Goal: Task Accomplishment & Management: Complete application form

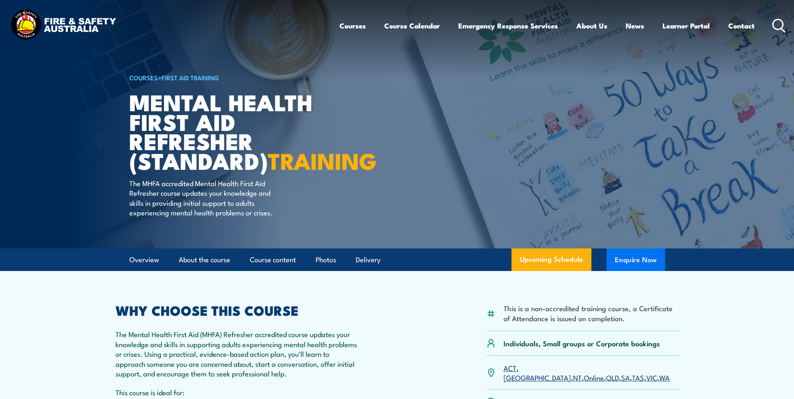
click at [629, 271] on button "Enquire Now" at bounding box center [635, 260] width 59 height 23
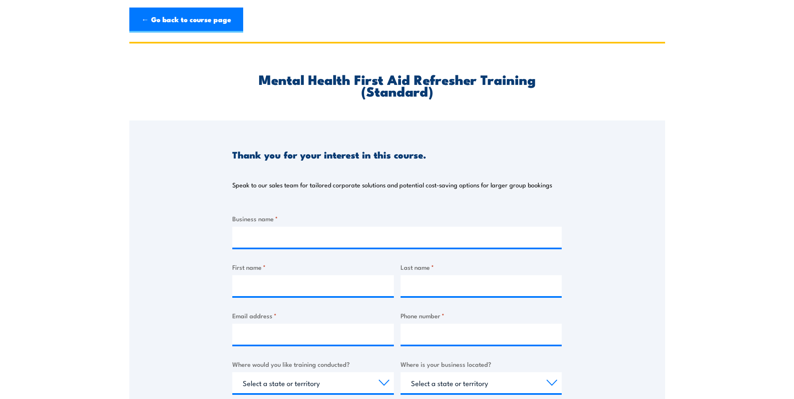
click at [277, 220] on span "*" at bounding box center [276, 218] width 3 height 9
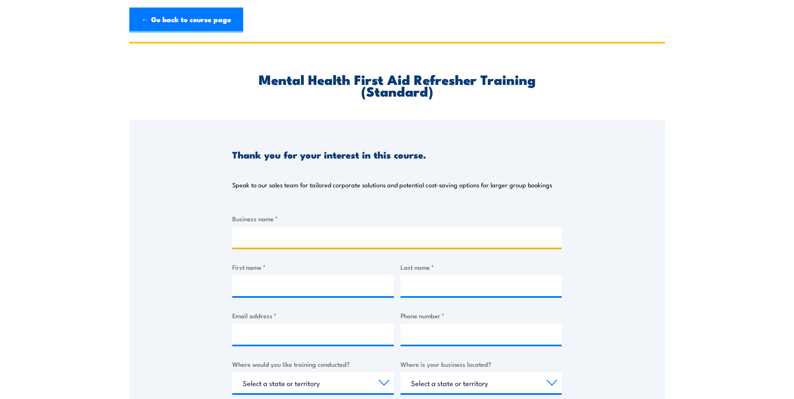
click at [277, 227] on input "Business name *" at bounding box center [396, 237] width 329 height 21
click at [274, 232] on input "Business name *" at bounding box center [396, 237] width 329 height 21
type input "MTC Training and Safety Solutions"
type input "lauren"
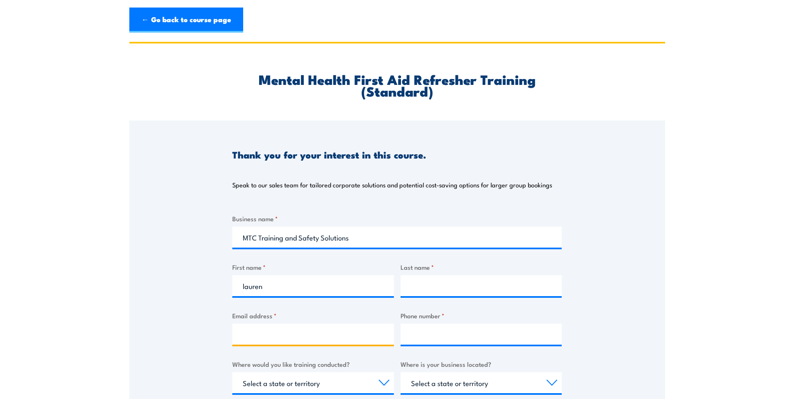
type input "[EMAIL_ADDRESS][DOMAIN_NAME]"
type input "0728090818"
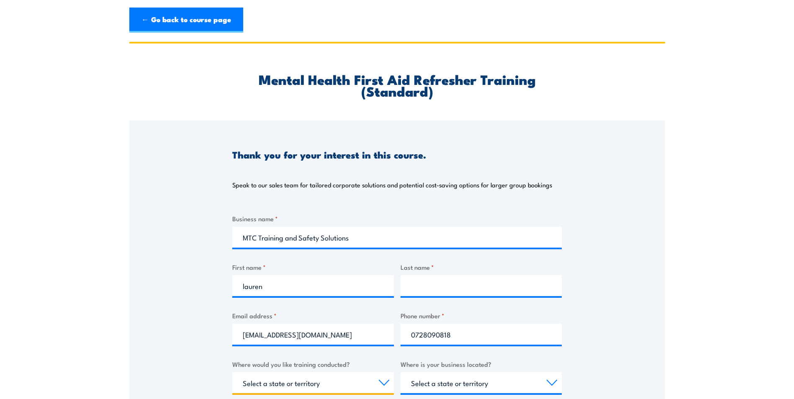
select select "SA"
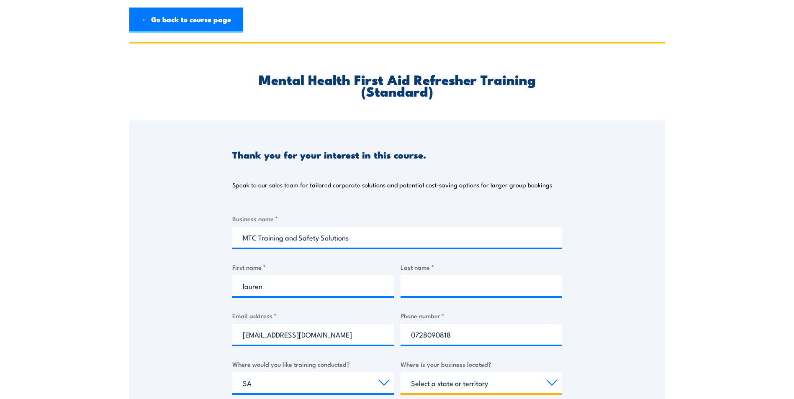
select select "SA"
type input "Lauren"
click at [454, 285] on input "Last name *" at bounding box center [481, 285] width 162 height 21
type input "Weston"
click at [103, 344] on section "Mental Health First Aid Refresher Training (Standard) Thank you for your intere…" at bounding box center [397, 320] width 794 height 556
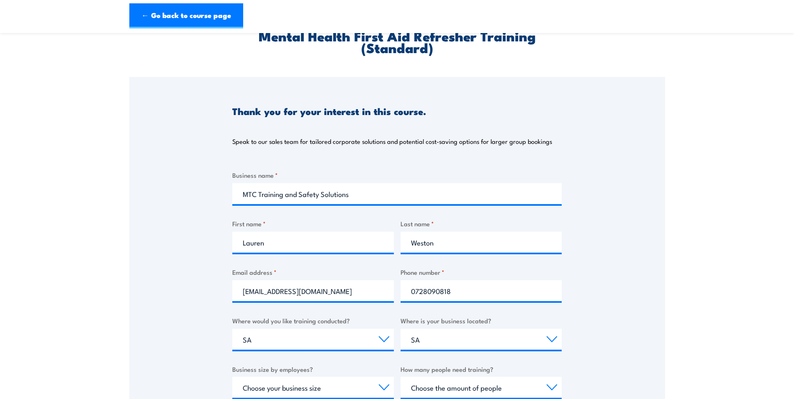
scroll to position [84, 0]
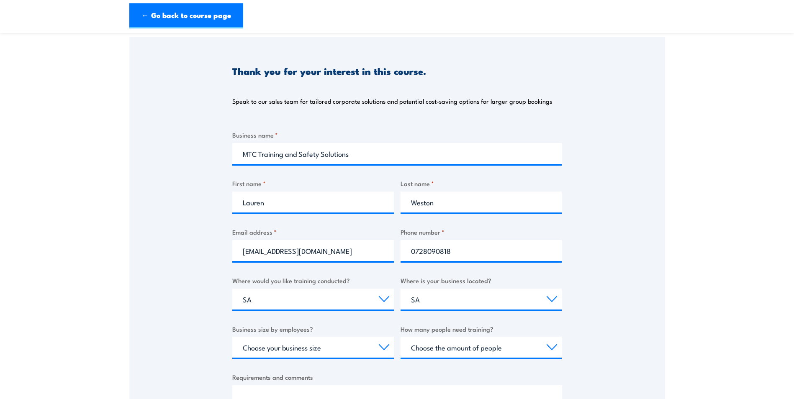
click at [286, 285] on label "Where would you like training conducted?" at bounding box center [313, 281] width 162 height 10
click at [286, 289] on select "Select a state or territory Nationally - multiple locations [GEOGRAPHIC_DATA] […" at bounding box center [313, 299] width 162 height 21
click at [271, 303] on select "Select a state or territory Nationally - multiple locations [GEOGRAPHIC_DATA] […" at bounding box center [313, 299] width 162 height 21
select select "NT"
click at [232, 289] on select "Select a state or territory Nationally - multiple locations [GEOGRAPHIC_DATA] […" at bounding box center [313, 299] width 162 height 21
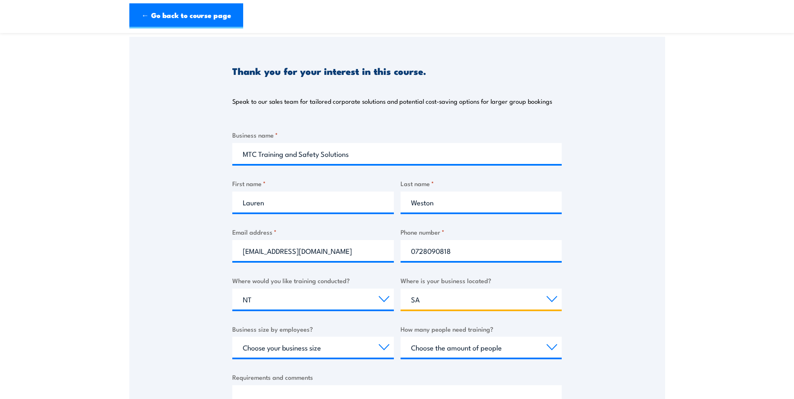
click at [452, 299] on select "Select a state or territory [GEOGRAPHIC_DATA] [GEOGRAPHIC_DATA] [GEOGRAPHIC_DAT…" at bounding box center [481, 299] width 162 height 21
select select "QLD"
click at [400, 289] on select "Select a state or territory [GEOGRAPHIC_DATA] [GEOGRAPHIC_DATA] [GEOGRAPHIC_DAT…" at bounding box center [481, 299] width 162 height 21
click at [424, 296] on select "Select a state or territory [GEOGRAPHIC_DATA] [GEOGRAPHIC_DATA] [GEOGRAPHIC_DAT…" at bounding box center [481, 299] width 162 height 21
click at [400, 289] on select "Select a state or territory [GEOGRAPHIC_DATA] [GEOGRAPHIC_DATA] [GEOGRAPHIC_DAT…" at bounding box center [481, 299] width 162 height 21
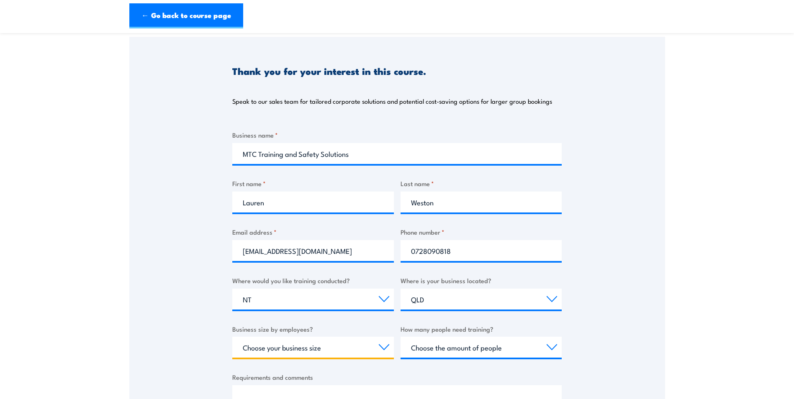
click at [260, 345] on select "Choose your business size 1 to 19 20 to 199 200+" at bounding box center [313, 347] width 162 height 21
select select "200+"
click at [232, 337] on select "Choose your business size 1 to 19 20 to 199 200+" at bounding box center [313, 347] width 162 height 21
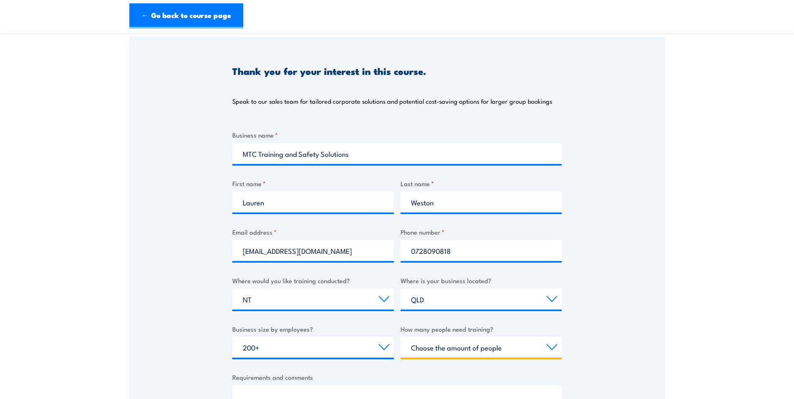
click at [454, 343] on select "Choose the amount of people 1 to 4 5 to 19 20+" at bounding box center [481, 347] width 162 height 21
select select "20+"
click at [400, 337] on select "Choose the amount of people 1 to 4 5 to 19 20+" at bounding box center [481, 347] width 162 height 21
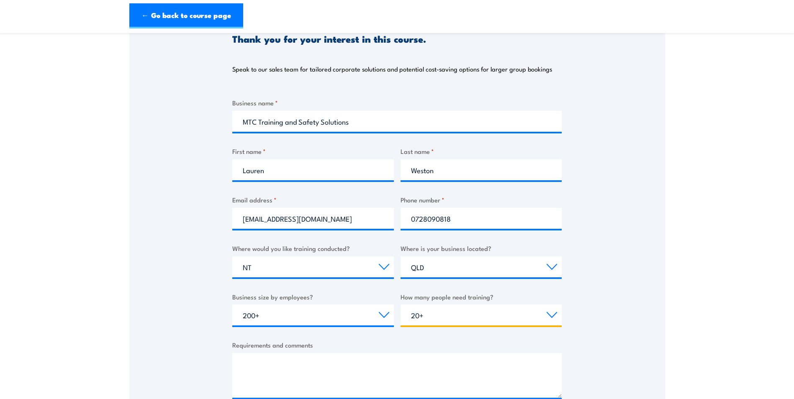
scroll to position [167, 0]
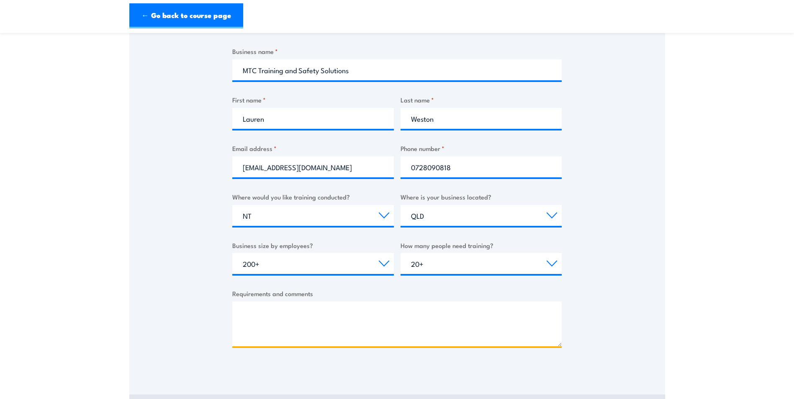
click at [282, 314] on textarea "Requirements and comments" at bounding box center [396, 324] width 329 height 45
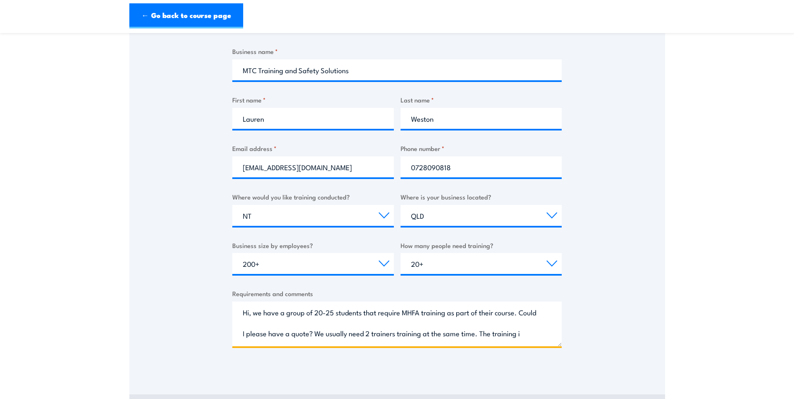
scroll to position [13, 0]
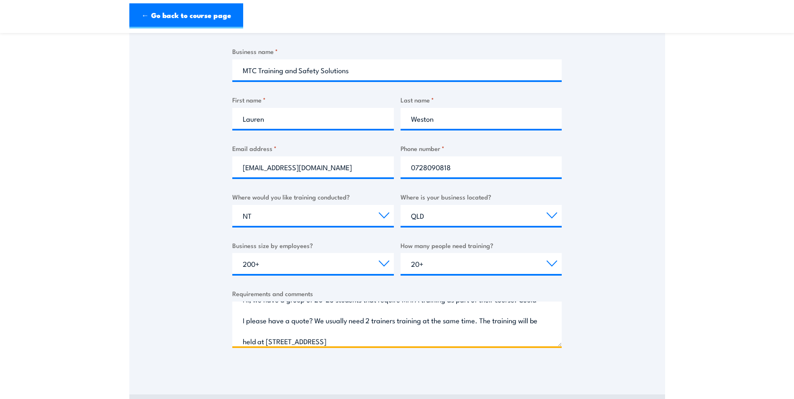
type textarea "Hi, we have a group of 20-25 students that require MHFA training as part of the…"
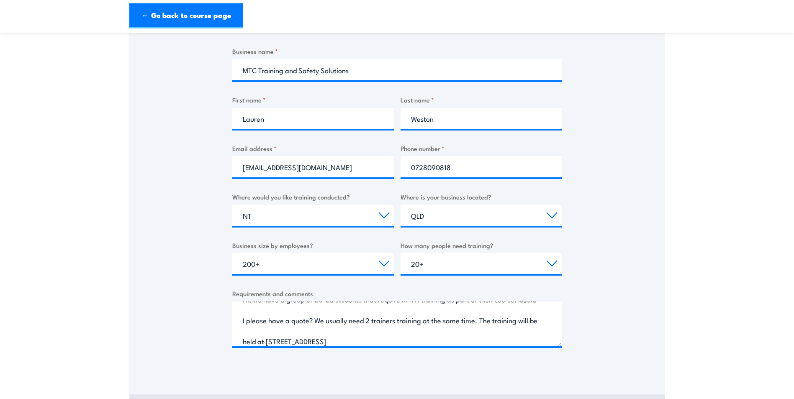
click at [578, 364] on div "Thank you for your interest in this course. Speak to our sales team for tailore…" at bounding box center [397, 162] width 536 height 418
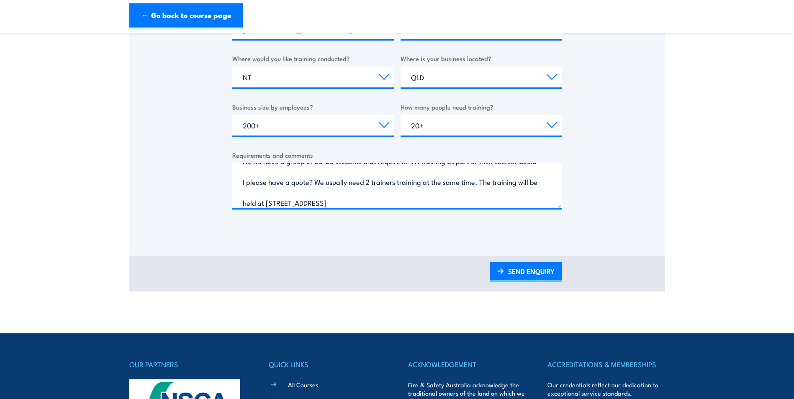
scroll to position [335, 0]
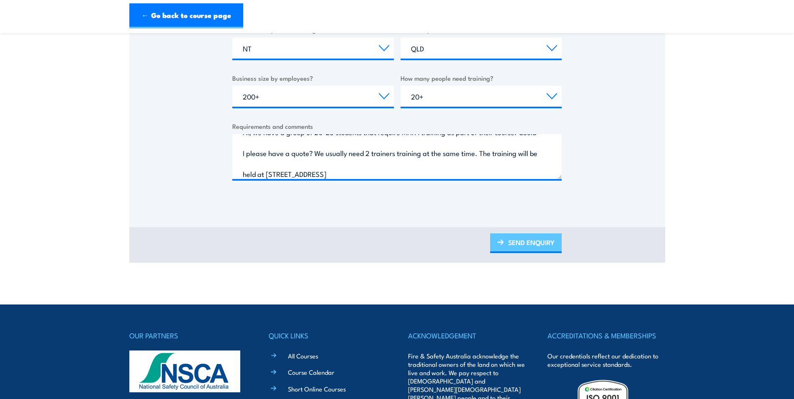
click at [505, 238] on link "SEND ENQUIRY" at bounding box center [526, 243] width 72 height 20
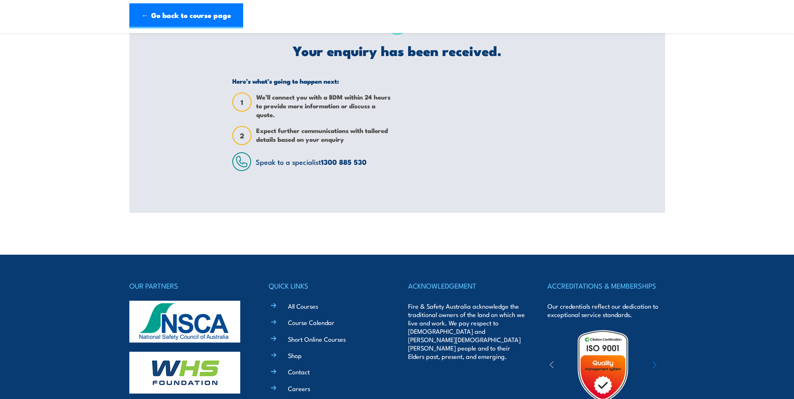
scroll to position [0, 0]
